Goal: Information Seeking & Learning: Learn about a topic

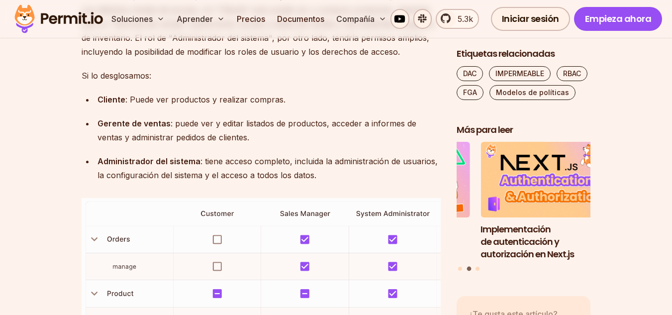
scroll to position [2665, 0]
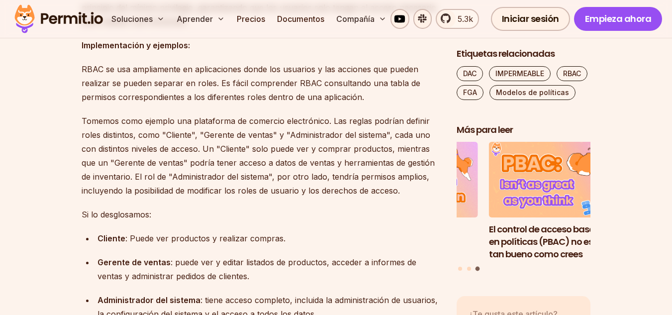
scroll to position [2514, 0]
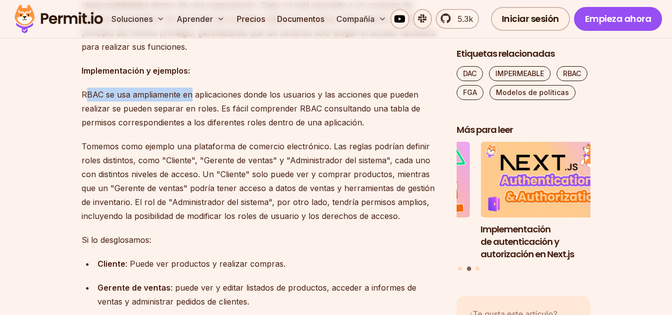
drag, startPoint x: 85, startPoint y: 69, endPoint x: 189, endPoint y: 71, distance: 104.0
click at [189, 90] on font "RBAC se usa ampliamente en aplicaciones donde los usuarios y las acciones que p…" at bounding box center [251, 109] width 339 height 38
click at [82, 90] on font "RBAC se usa ampliamente en aplicaciones donde los usuarios y las acciones que p…" at bounding box center [251, 109] width 339 height 38
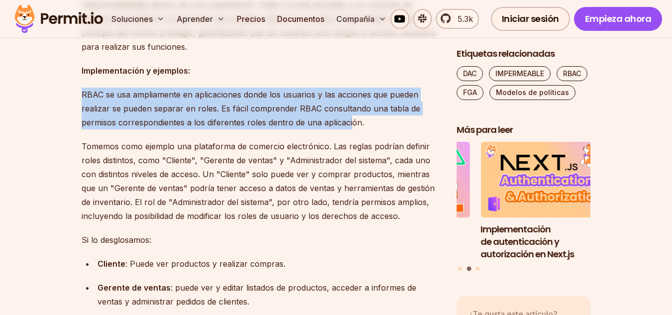
drag, startPoint x: 78, startPoint y: 68, endPoint x: 353, endPoint y: 91, distance: 275.7
copy font "RBAC se usa ampliamente en aplicaciones donde los usuarios y las acciones que p…"
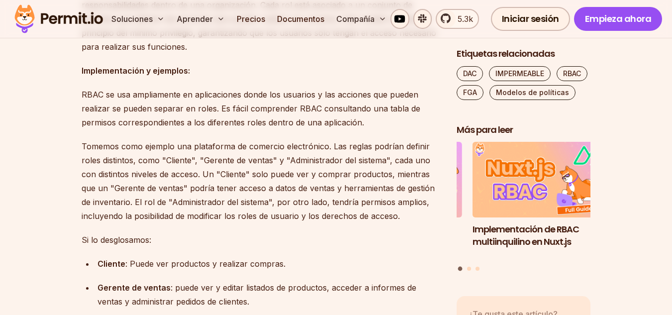
click at [99, 259] on font "Cliente" at bounding box center [112, 264] width 28 height 10
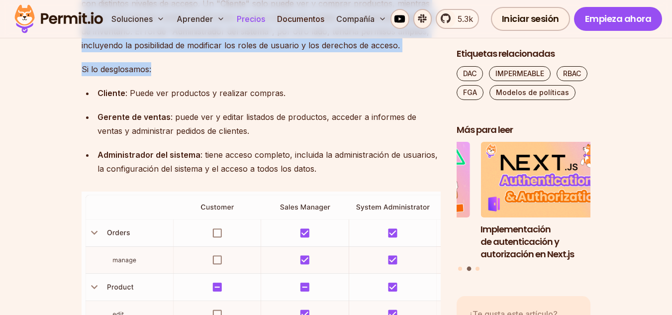
scroll to position [2609, 0]
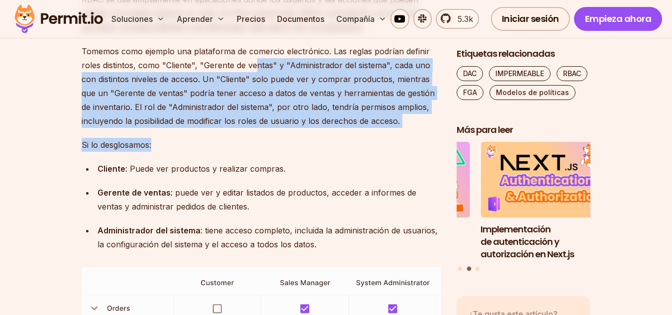
drag, startPoint x: 96, startPoint y: 235, endPoint x: 321, endPoint y: 218, distance: 226.0
click at [321, 218] on ul "Cliente : Puede ver productos y realizar compras. Gerente de ventas : puede ver…" at bounding box center [261, 207] width 359 height 90
copy ul "Cliente : Puede ver productos y realizar compras. Gerente de ventas : puede ver…"
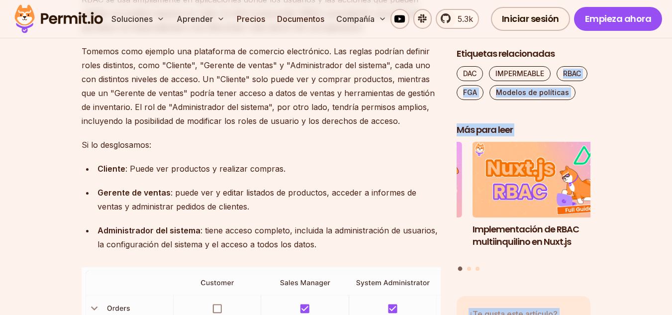
drag, startPoint x: 591, startPoint y: 102, endPoint x: 591, endPoint y: 135, distance: 32.8
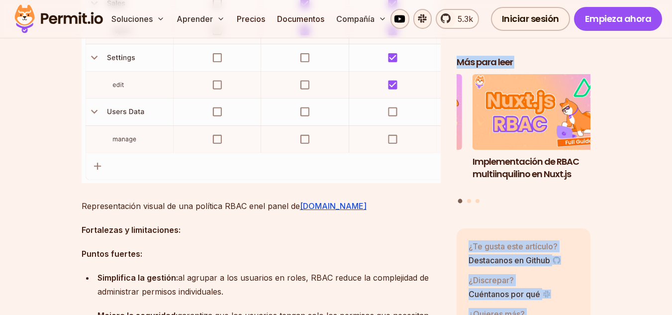
scroll to position [3064, 0]
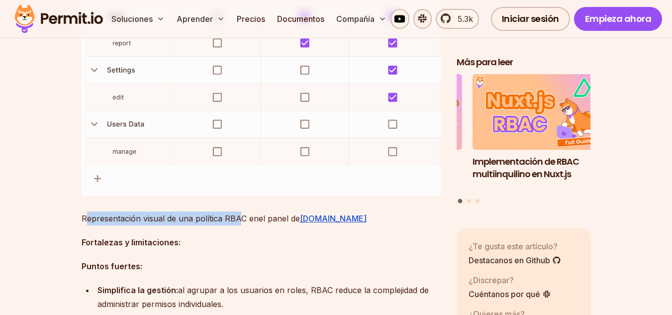
drag, startPoint x: 85, startPoint y: 190, endPoint x: 242, endPoint y: 186, distance: 156.8
click at [242, 211] on p "Representación visual de una política RBAC en el panel de [DOMAIN_NAME]" at bounding box center [261, 218] width 359 height 14
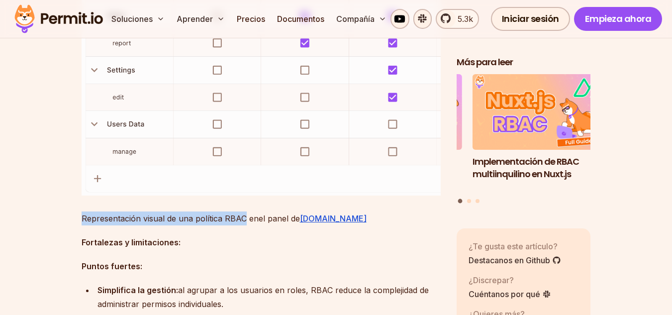
drag, startPoint x: 84, startPoint y: 194, endPoint x: 244, endPoint y: 192, distance: 160.2
click at [244, 213] on font "Representación visual de una política RBAC en" at bounding box center [170, 218] width 177 height 10
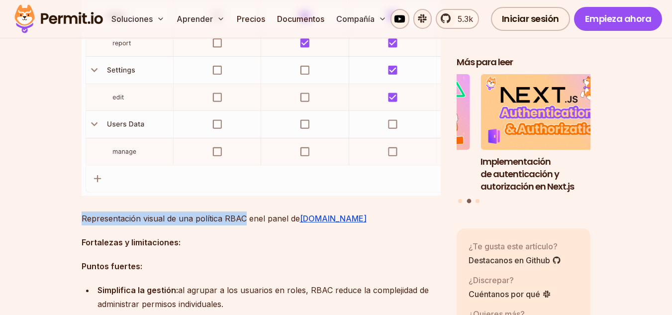
copy font "Representación visual de una política RBAC"
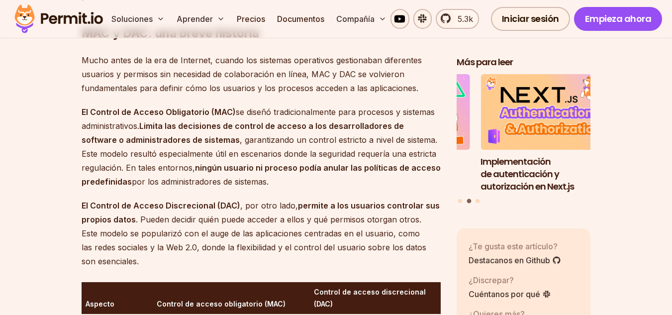
scroll to position [1119, 0]
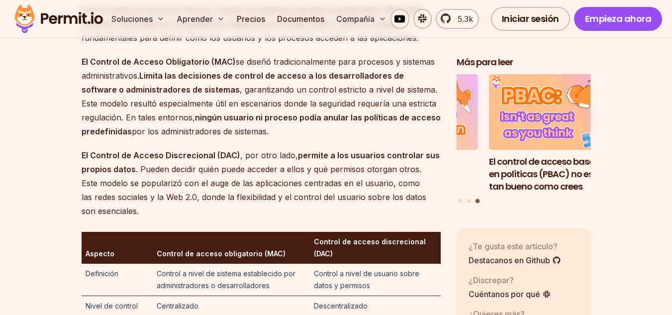
scroll to position [1158, 0]
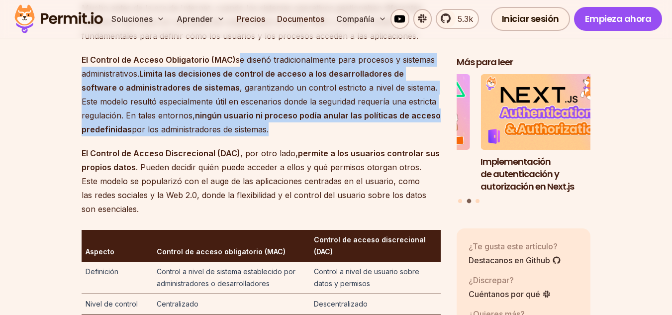
drag, startPoint x: 235, startPoint y: 59, endPoint x: 267, endPoint y: 129, distance: 76.6
click at [267, 129] on p "El Control de Acceso Obligatorio (MAC) se diseñó tradicionalmente para procesos…" at bounding box center [261, 95] width 359 height 84
copy p "se diseñó tradicionalmente para procesos y sistemas administrativos. Limita las…"
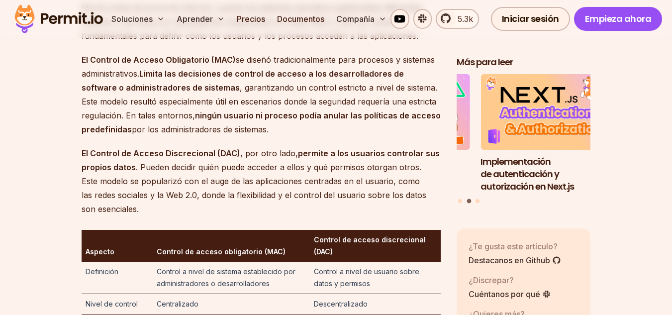
click at [302, 163] on font ". Pueden decidir quién puede acceder a ellos y qué permisos otorgan otros. Este…" at bounding box center [254, 188] width 345 height 52
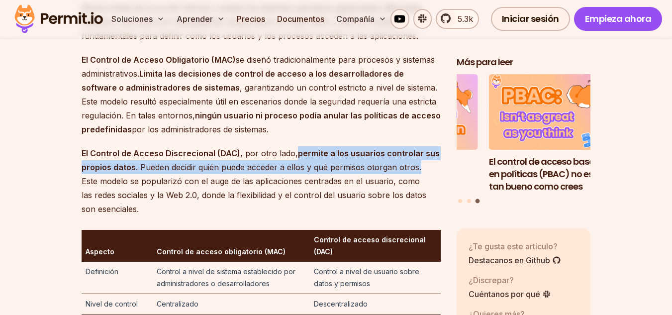
drag, startPoint x: 296, startPoint y: 155, endPoint x: 419, endPoint y: 167, distance: 123.5
click at [419, 167] on p "El Control de Acceso Discrecional (DAC) , por otro lado, permite a los usuarios…" at bounding box center [261, 181] width 359 height 70
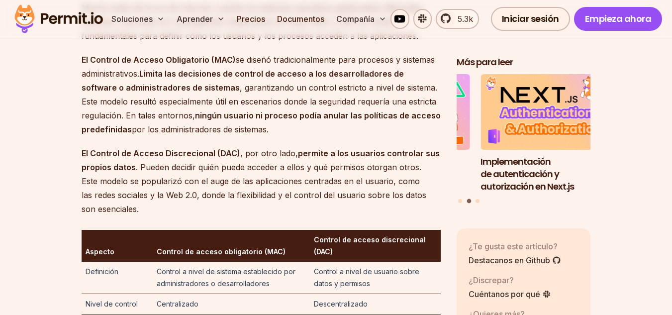
click at [331, 175] on p "El Control de Acceso Discrecional (DAC) , por otro lado, permite a los usuarios…" at bounding box center [261, 181] width 359 height 70
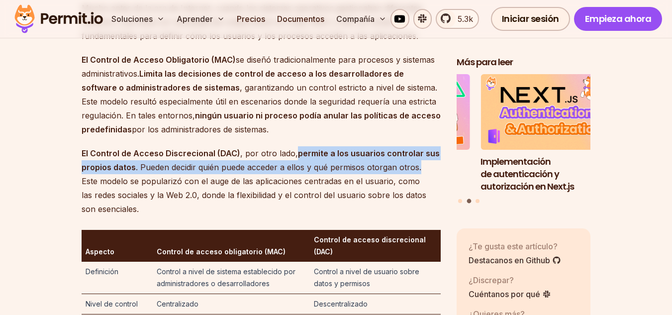
drag, startPoint x: 292, startPoint y: 152, endPoint x: 418, endPoint y: 165, distance: 127.6
click at [418, 165] on p "El Control de Acceso Discrecional (DAC) , por otro lado, permite a los usuarios…" at bounding box center [261, 181] width 359 height 70
copy p ", permite a los usuarios controlar sus propios datos . Pueden decidir quién pue…"
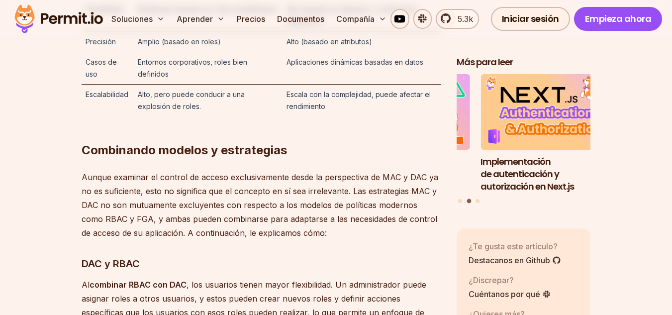
scroll to position [5352, 0]
